Goal: Complete application form

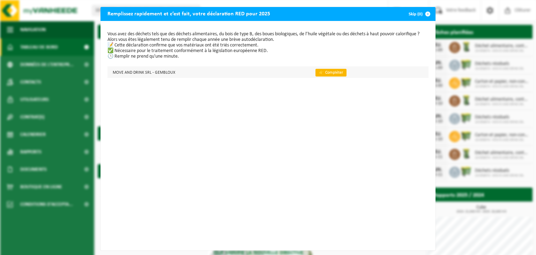
click at [333, 75] on link "👉 Compléter" at bounding box center [330, 73] width 31 height 8
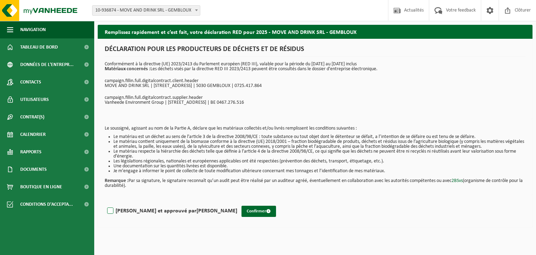
click at [118, 207] on label "Lu et approuvé par MARTIN THIRY" at bounding box center [171, 210] width 131 height 10
click at [237, 202] on input "Lu et approuvé par MARTIN THIRY" at bounding box center [237, 202] width 0 height 0
checkbox input "true"
click at [241, 211] on button "Confirmer" at bounding box center [258, 210] width 35 height 11
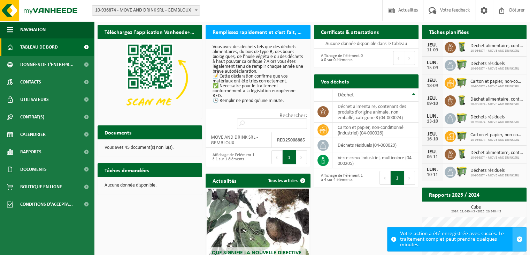
click at [516, 237] on button "button" at bounding box center [520, 239] width 14 height 24
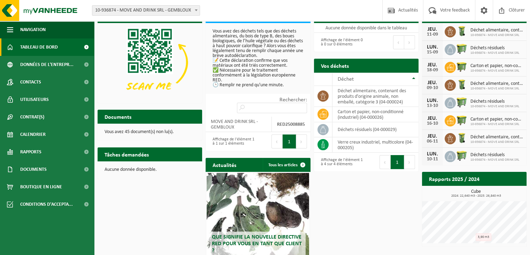
scroll to position [55, 0]
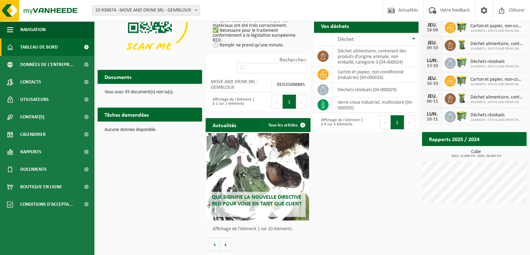
click at [256, 178] on div "Que signifie la nouvelle directive RED pour vous en tant que client ?" at bounding box center [258, 176] width 103 height 87
